Goal: Task Accomplishment & Management: Use online tool/utility

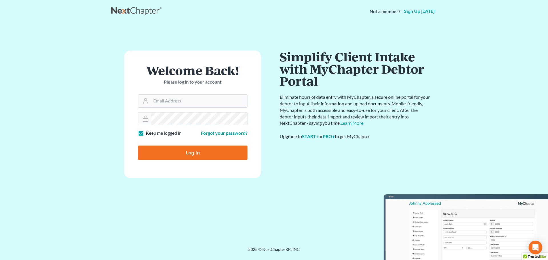
type input "[PERSON_NAME][EMAIL_ADDRESS][DOMAIN_NAME]"
click at [189, 151] on input "Log In" at bounding box center [193, 153] width 110 height 14
type input "Thinking..."
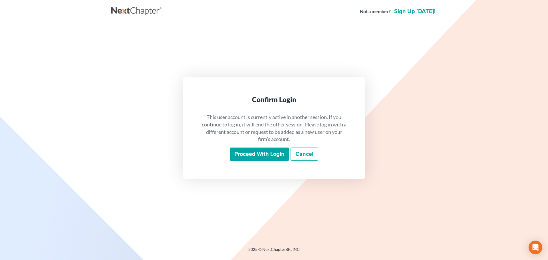
click at [253, 154] on input "Proceed with login" at bounding box center [259, 154] width 59 height 13
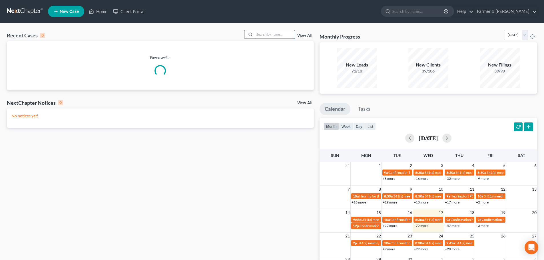
click at [263, 34] on input "search" at bounding box center [275, 34] width 40 height 8
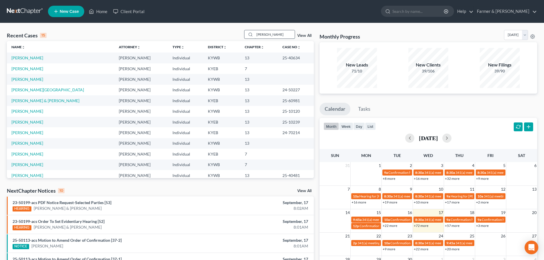
type input "jeffry johnson"
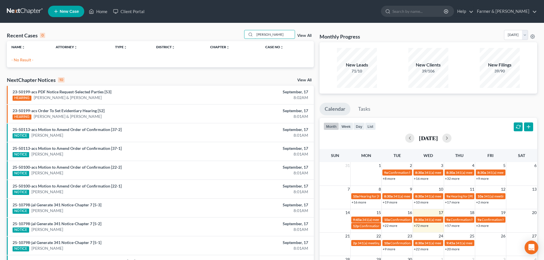
drag, startPoint x: 249, startPoint y: 35, endPoint x: 230, endPoint y: 37, distance: 18.9
click at [230, 37] on div "Recent Cases 0 jeffry johnson View All" at bounding box center [160, 35] width 307 height 11
type input "4301 manner gate dr"
drag, startPoint x: 291, startPoint y: 33, endPoint x: 254, endPoint y: 35, distance: 36.7
click at [254, 35] on div "4301 manner gate dr" at bounding box center [269, 34] width 51 height 9
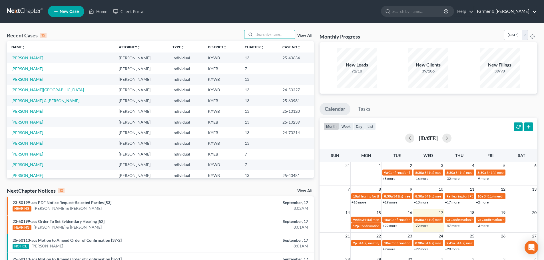
click at [509, 12] on link "Farmer & Wright" at bounding box center [505, 11] width 63 height 10
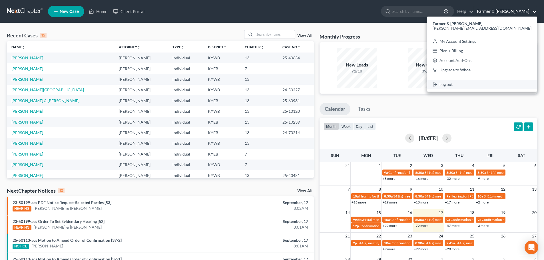
click at [501, 83] on link "Log out" at bounding box center [482, 85] width 110 height 10
